Goal: Check status

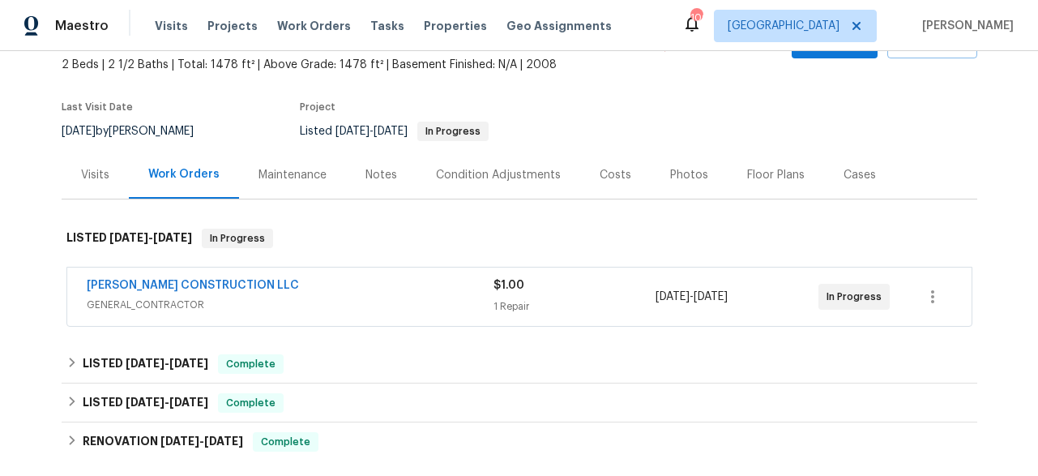
scroll to position [93, 0]
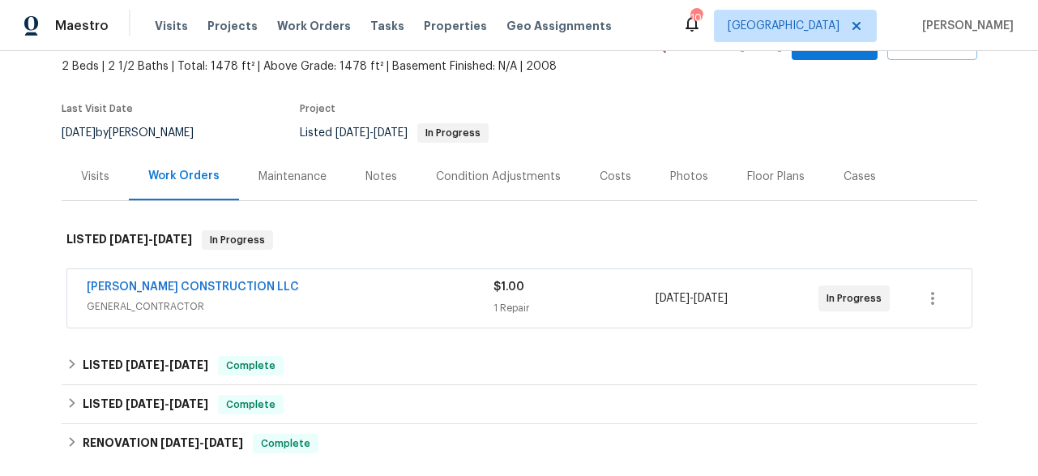
click at [215, 293] on span "[PERSON_NAME] CONSTRUCTION LLC" at bounding box center [193, 287] width 212 height 16
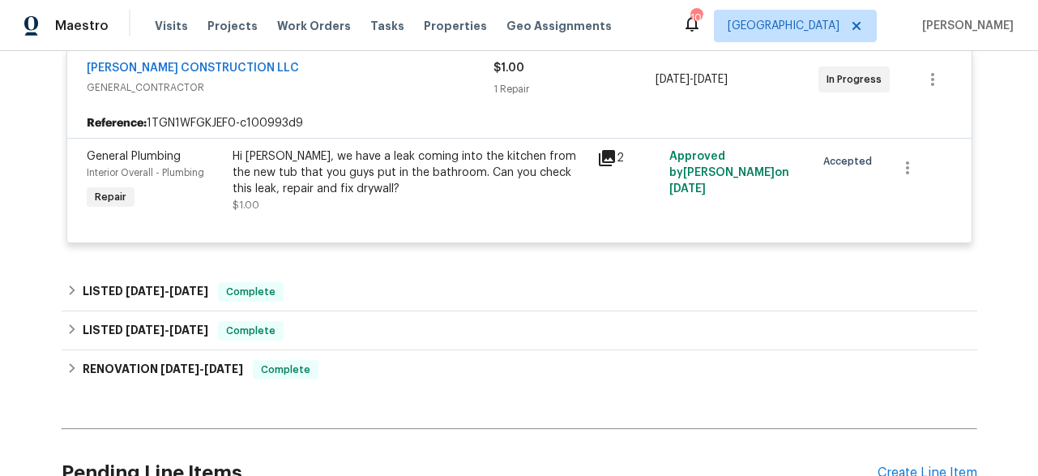
scroll to position [114, 0]
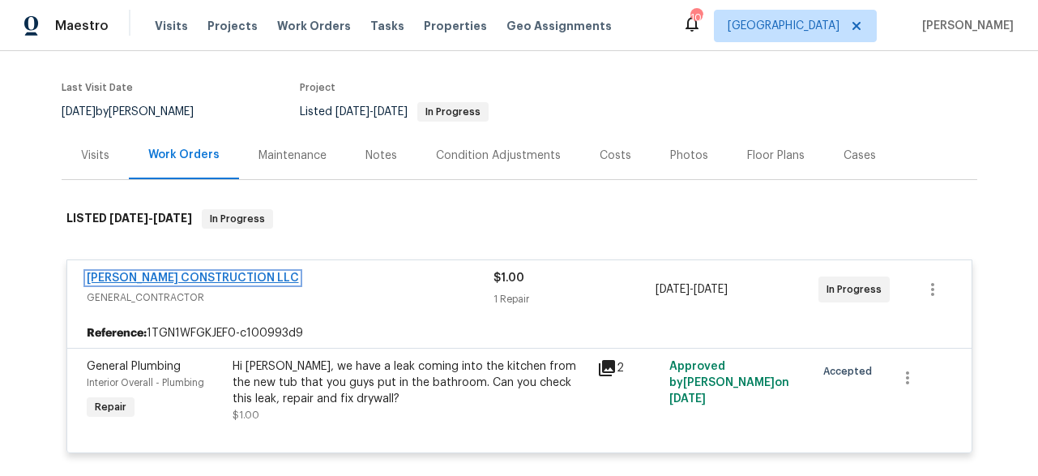
click at [205, 278] on link "[PERSON_NAME] CONSTRUCTION LLC" at bounding box center [193, 277] width 212 height 11
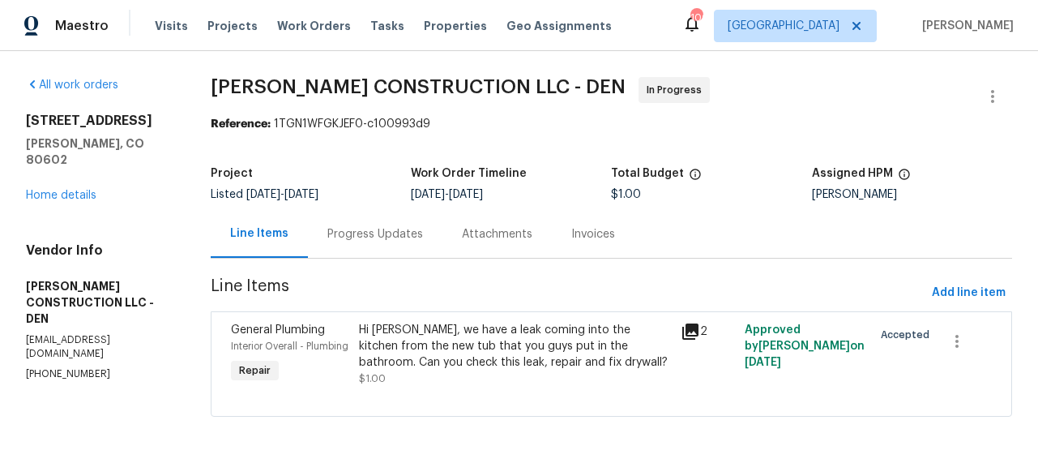
click at [403, 238] on div "Progress Updates" at bounding box center [375, 234] width 96 height 16
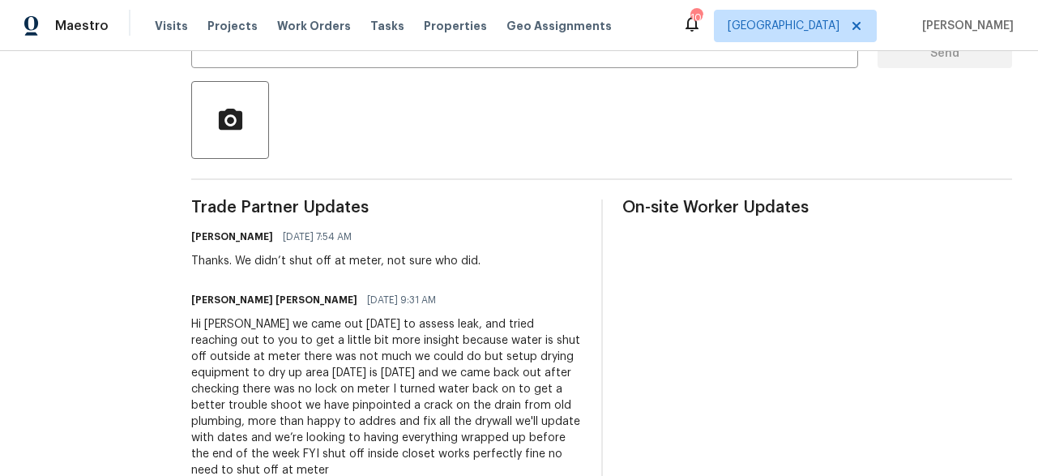
scroll to position [395, 0]
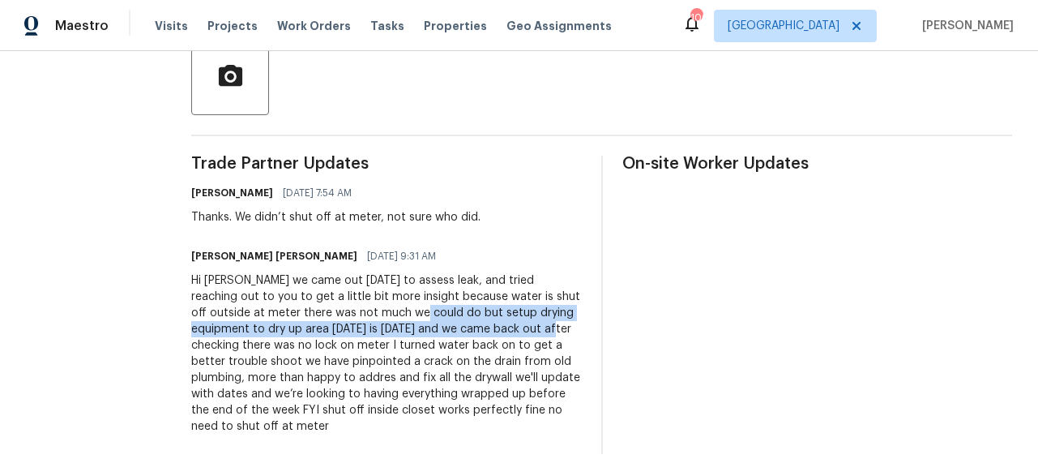
drag, startPoint x: 369, startPoint y: 311, endPoint x: 498, endPoint y: 327, distance: 129.8
click at [498, 327] on div "Hi [PERSON_NAME] we came out [DATE] to assess leak, and tried reaching out to y…" at bounding box center [386, 353] width 391 height 162
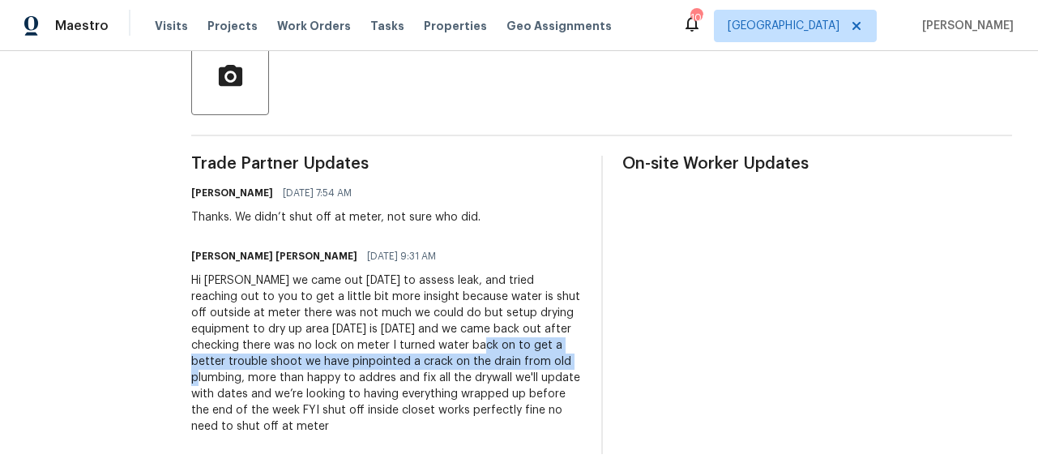
drag, startPoint x: 422, startPoint y: 346, endPoint x: 492, endPoint y: 362, distance: 72.4
click at [492, 362] on div "Hi [PERSON_NAME] we came out [DATE] to assess leak, and tried reaching out to y…" at bounding box center [386, 353] width 391 height 162
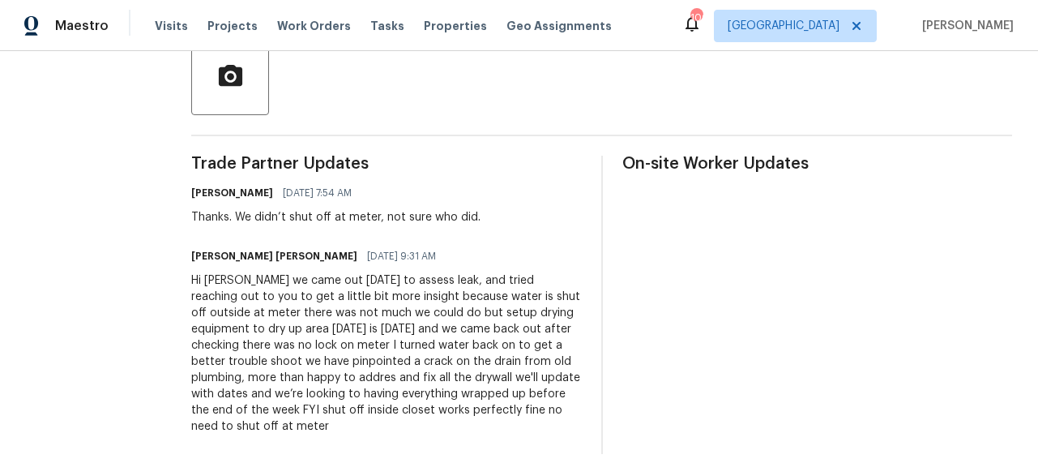
click at [690, 332] on div "On-site Worker Updates" at bounding box center [818, 305] width 391 height 298
